Goal: Information Seeking & Learning: Learn about a topic

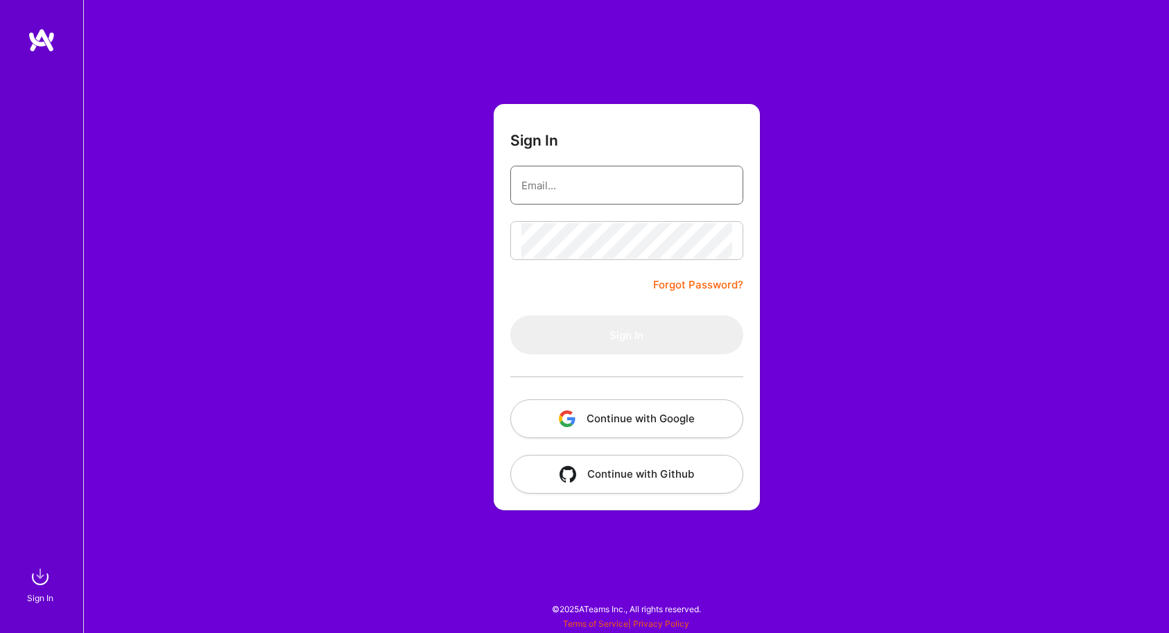
type input "[EMAIL_ADDRESS][DOMAIN_NAME]"
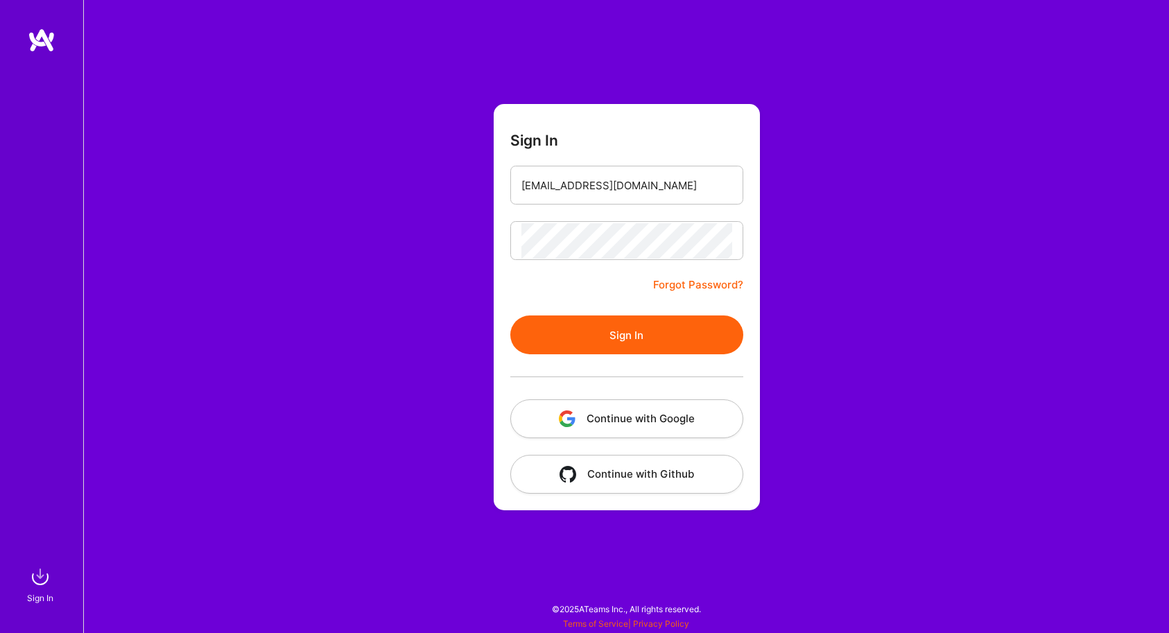
click at [600, 335] on button "Sign In" at bounding box center [626, 334] width 233 height 39
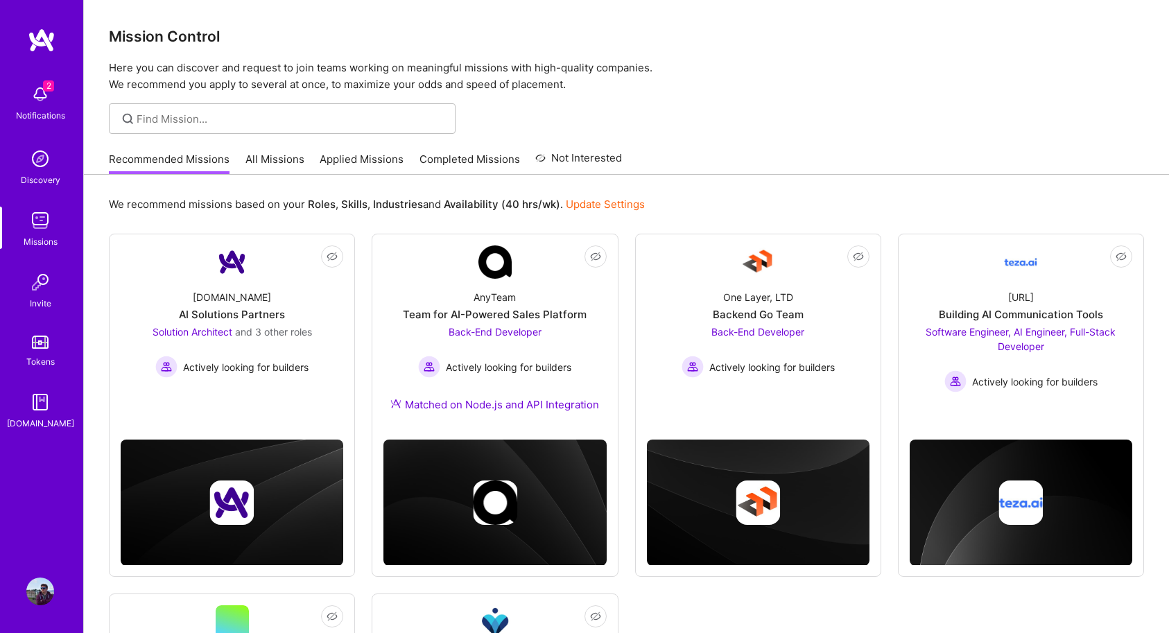
click at [36, 98] on img at bounding box center [40, 94] width 28 height 28
click at [40, 215] on img at bounding box center [40, 221] width 28 height 28
click at [51, 227] on img at bounding box center [40, 221] width 28 height 28
click at [334, 158] on link "Applied Missions" at bounding box center [362, 163] width 84 height 23
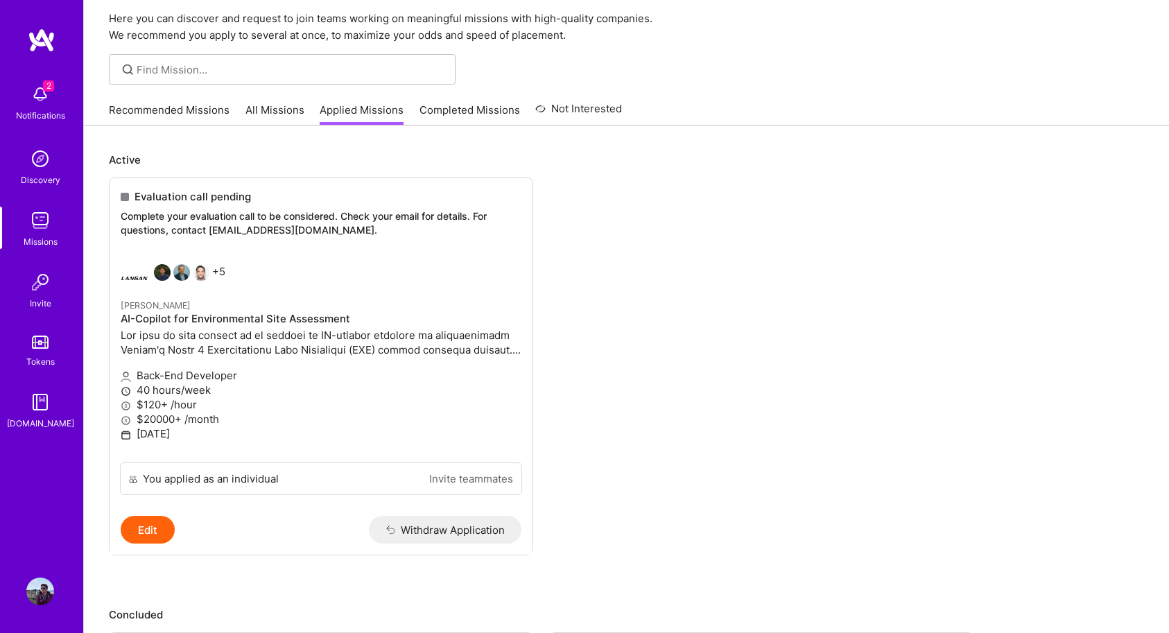
scroll to position [51, 0]
click at [419, 114] on link "Completed Missions" at bounding box center [469, 112] width 101 height 23
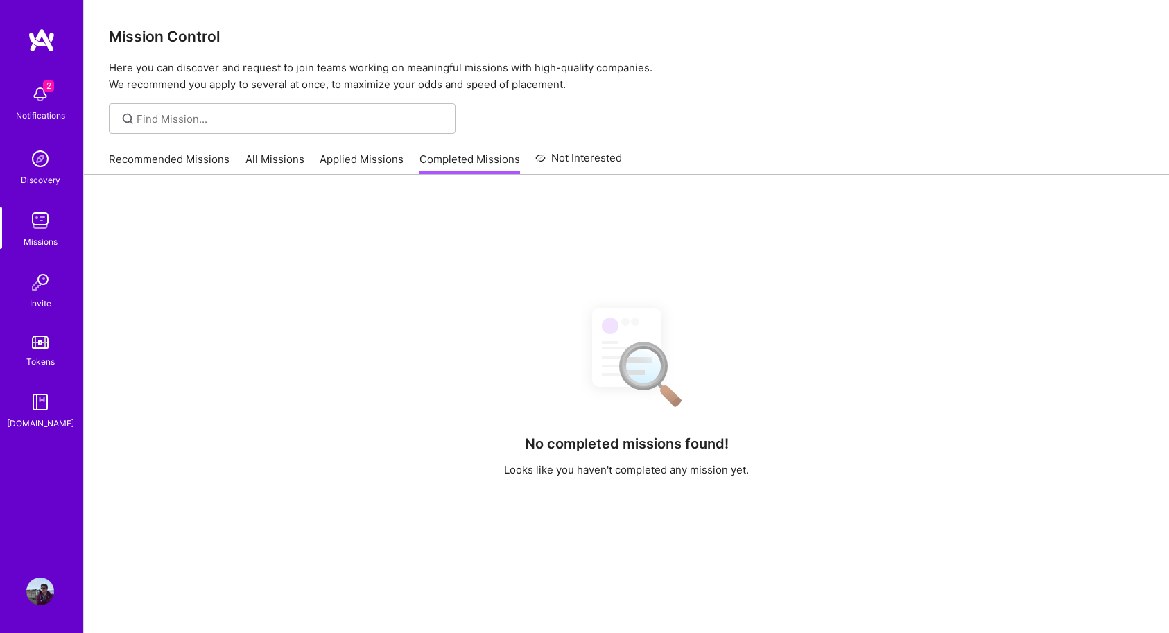
click at [187, 162] on link "Recommended Missions" at bounding box center [169, 163] width 121 height 23
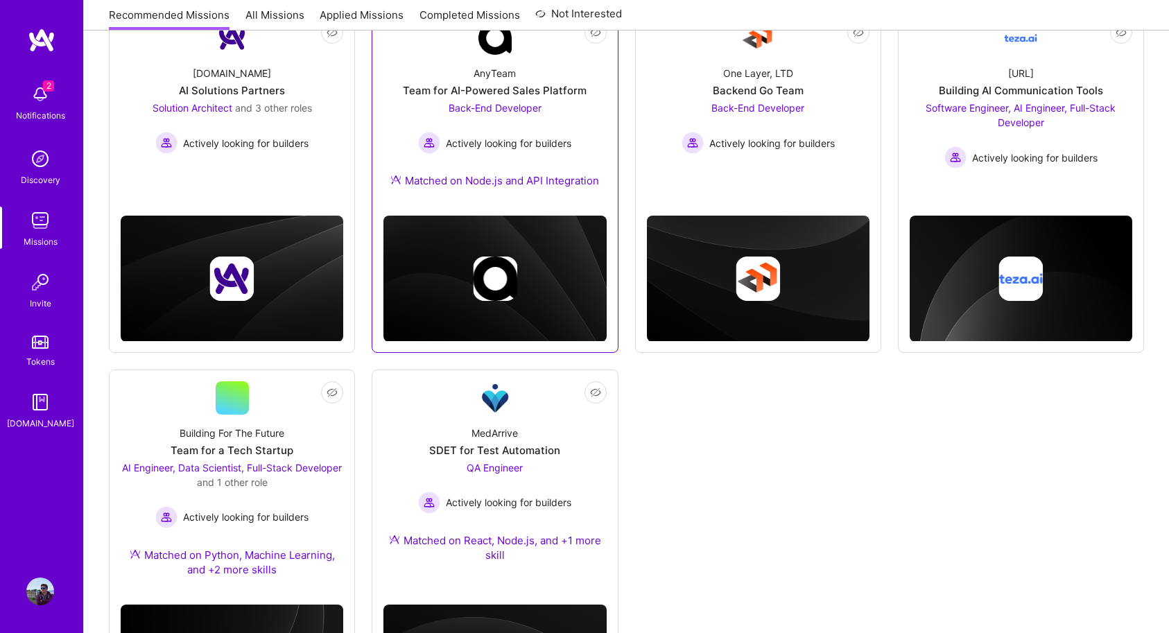
scroll to position [245, 0]
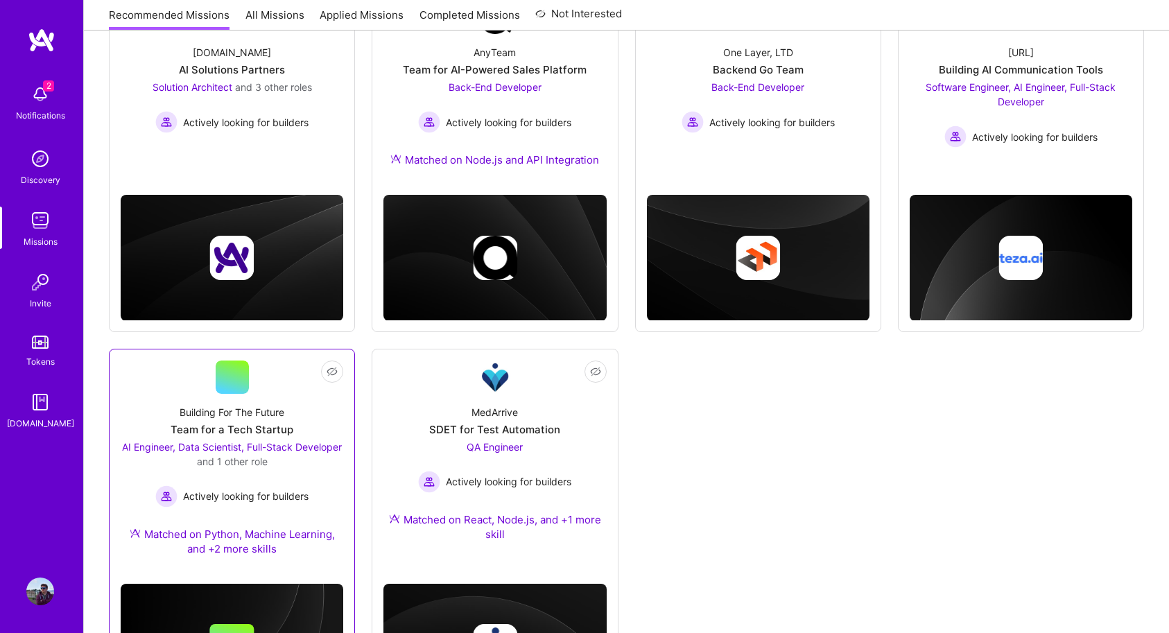
click at [281, 426] on div "Team for a Tech Startup" at bounding box center [232, 429] width 123 height 15
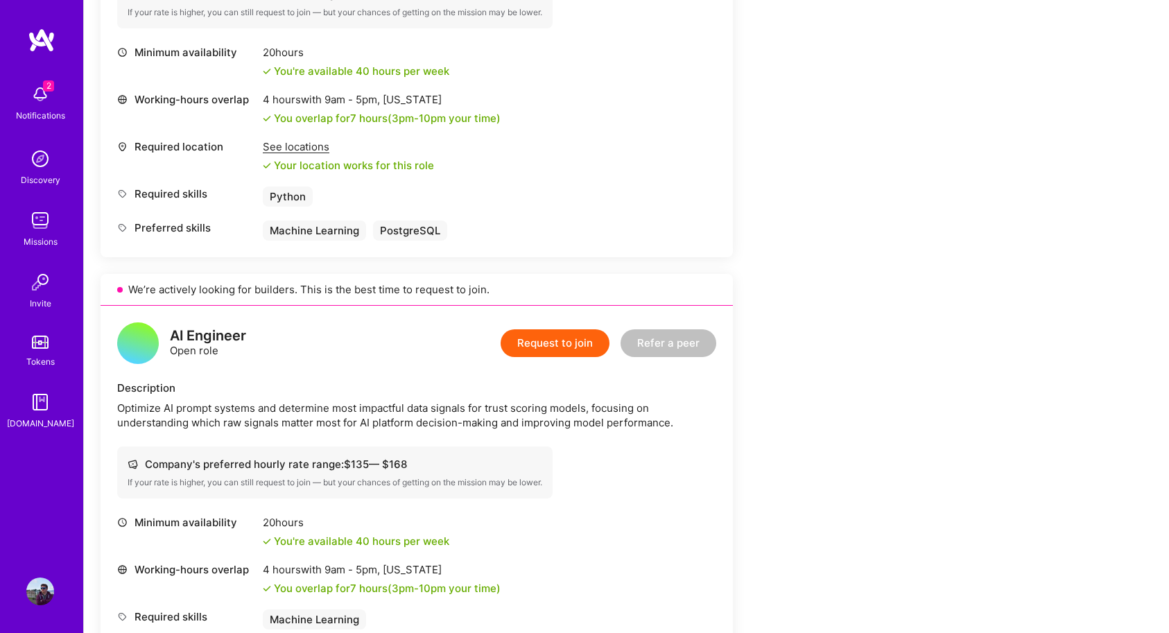
scroll to position [1145, 0]
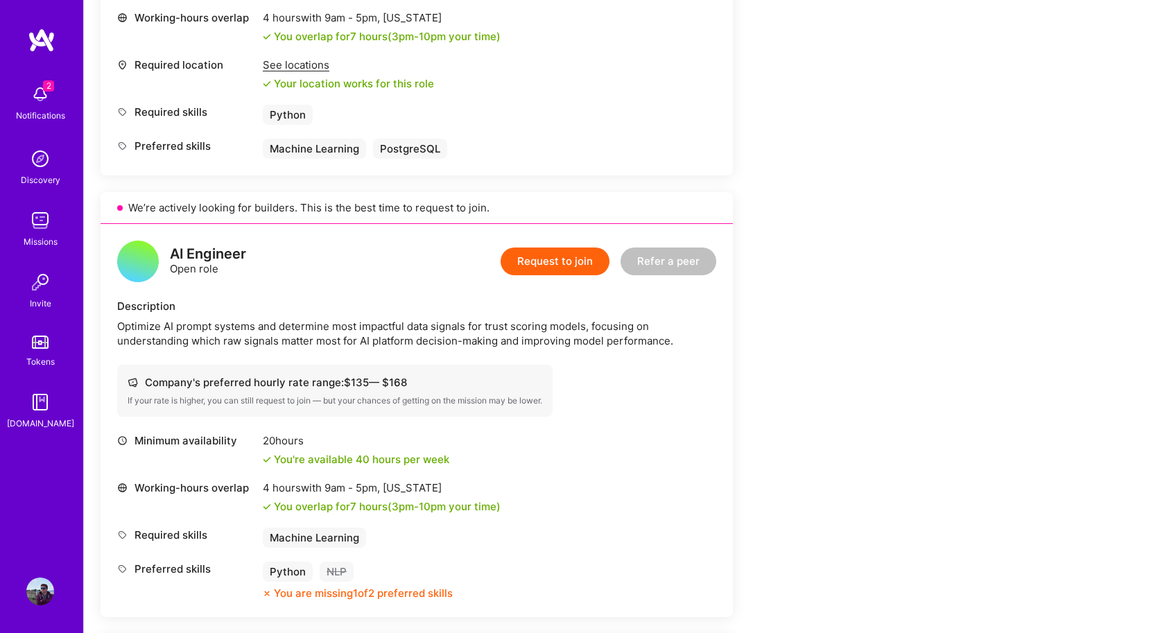
click at [489, 445] on div "Minimum availability 20 hours You're available 40 hours per week" at bounding box center [416, 449] width 599 height 33
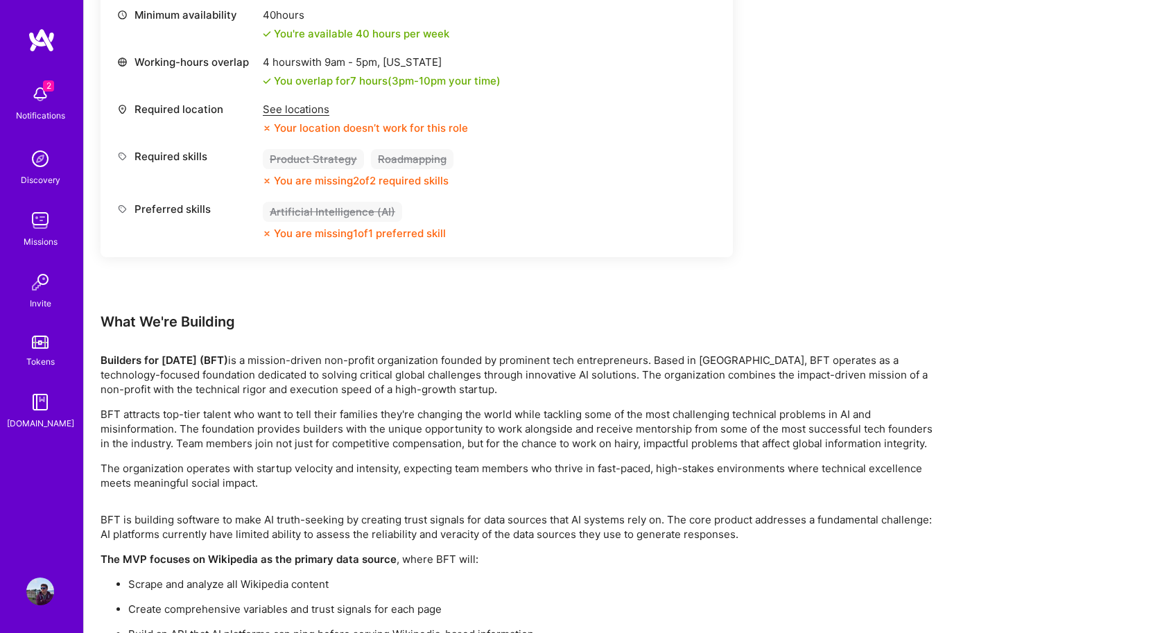
scroll to position [2120, 0]
